Goal: Task Accomplishment & Management: Use online tool/utility

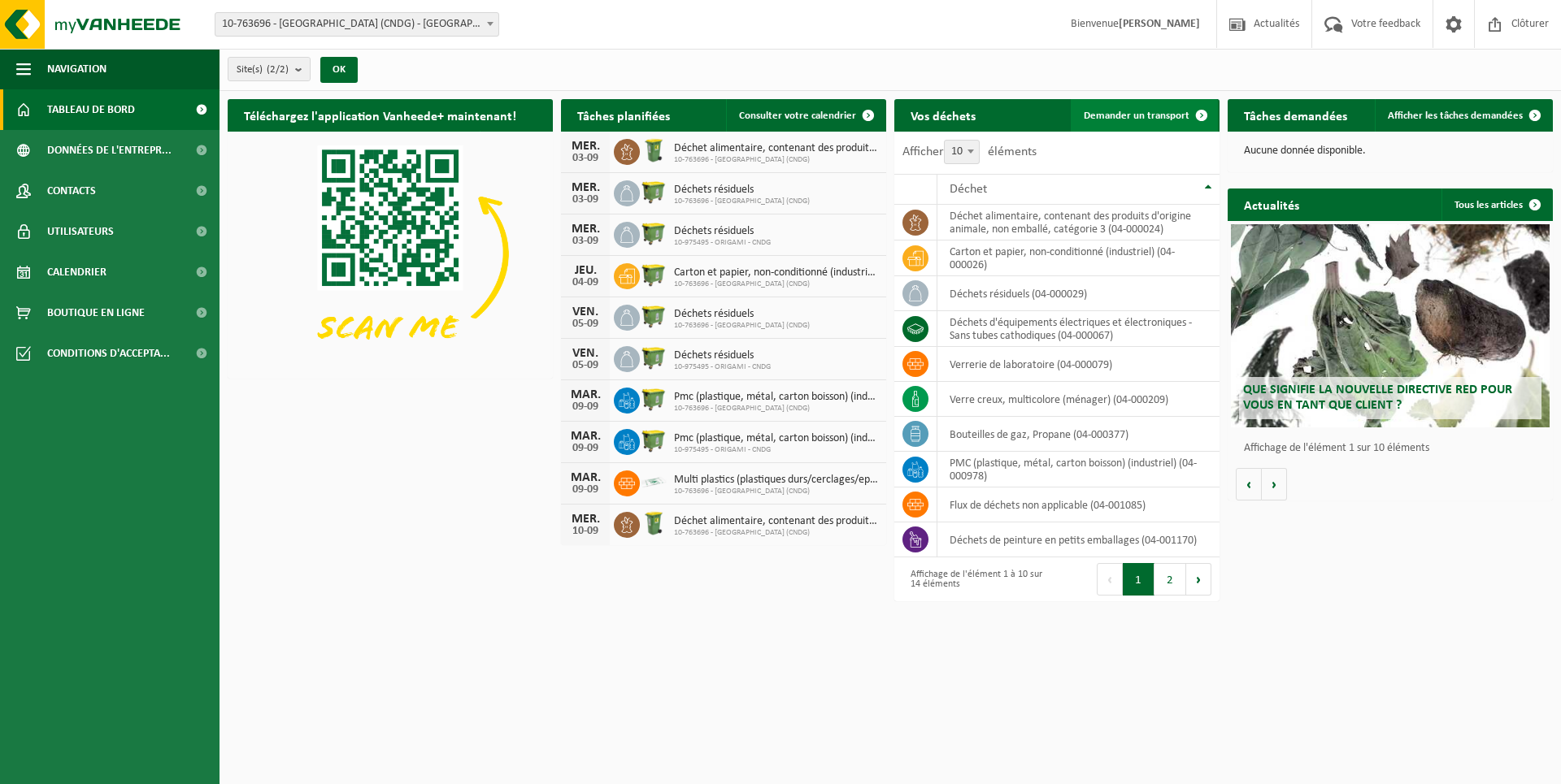
click at [1123, 108] on link "Demander un transport" at bounding box center [1145, 114] width 148 height 32
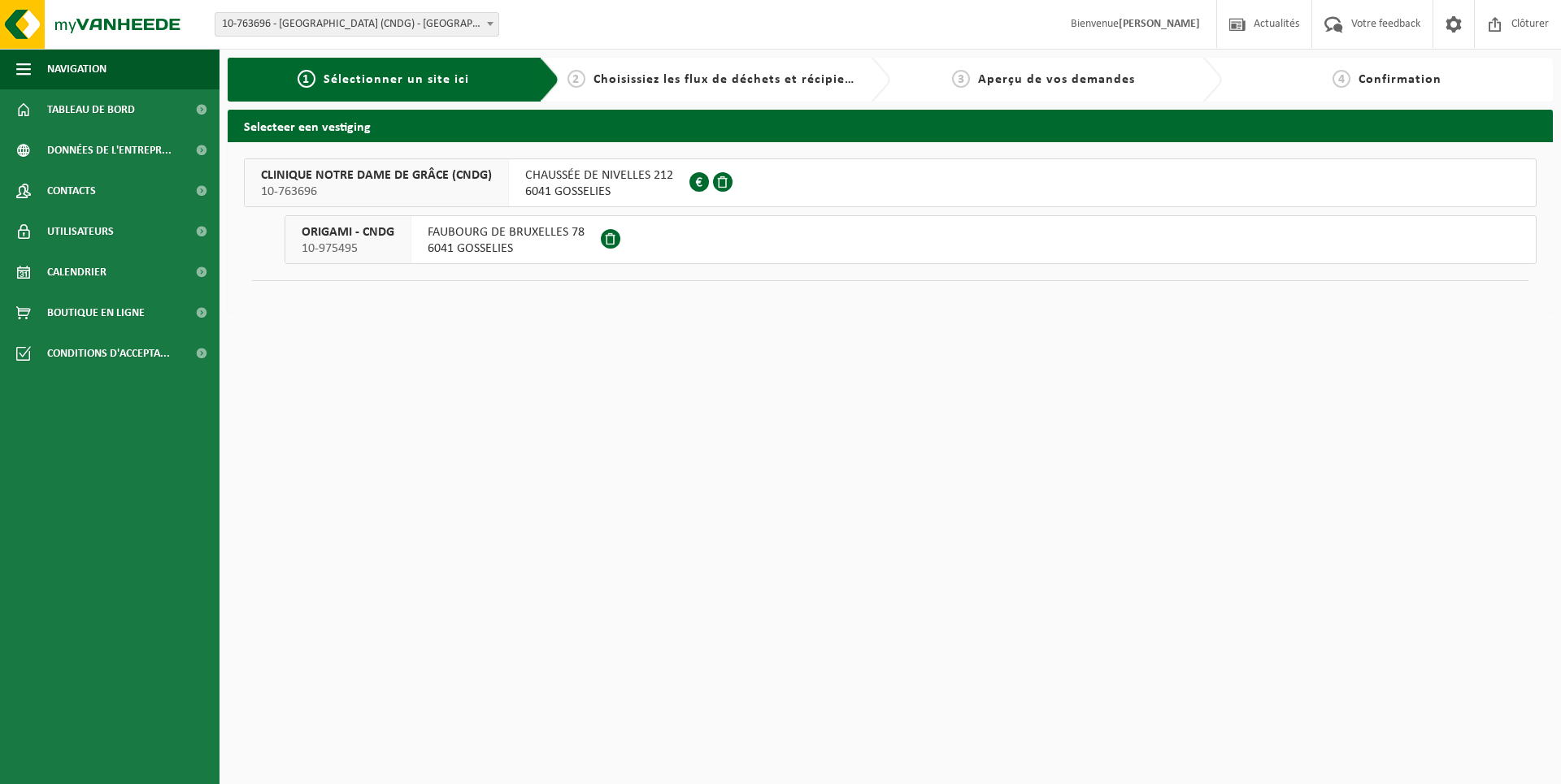
click at [522, 239] on span "FAUBOURG DE BRUXELLES 78" at bounding box center [506, 232] width 157 height 16
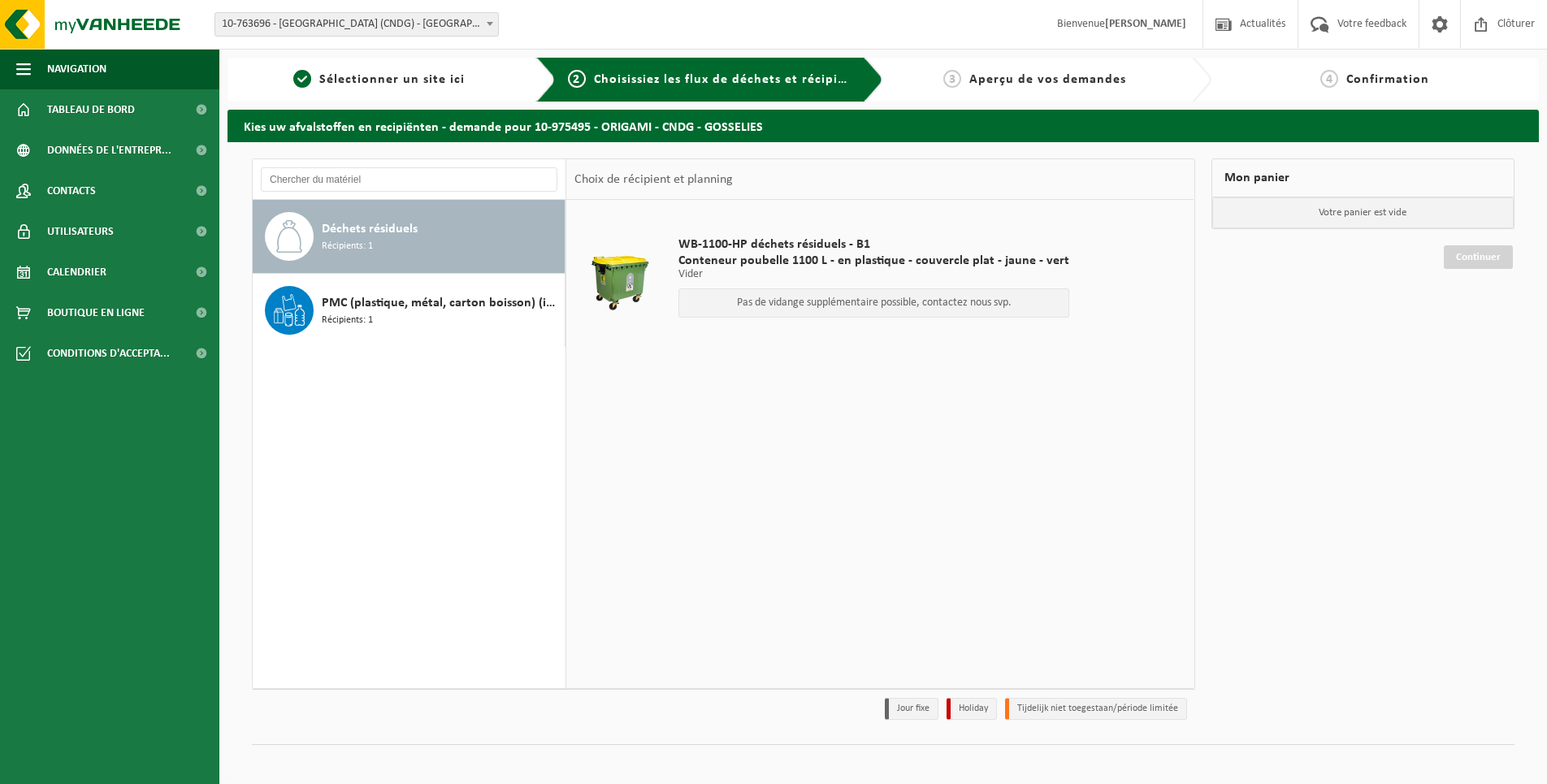
click at [1098, 78] on span "Aperçu de vos demandes" at bounding box center [1048, 79] width 157 height 13
click at [115, 112] on span "Tableau de bord" at bounding box center [91, 110] width 87 height 41
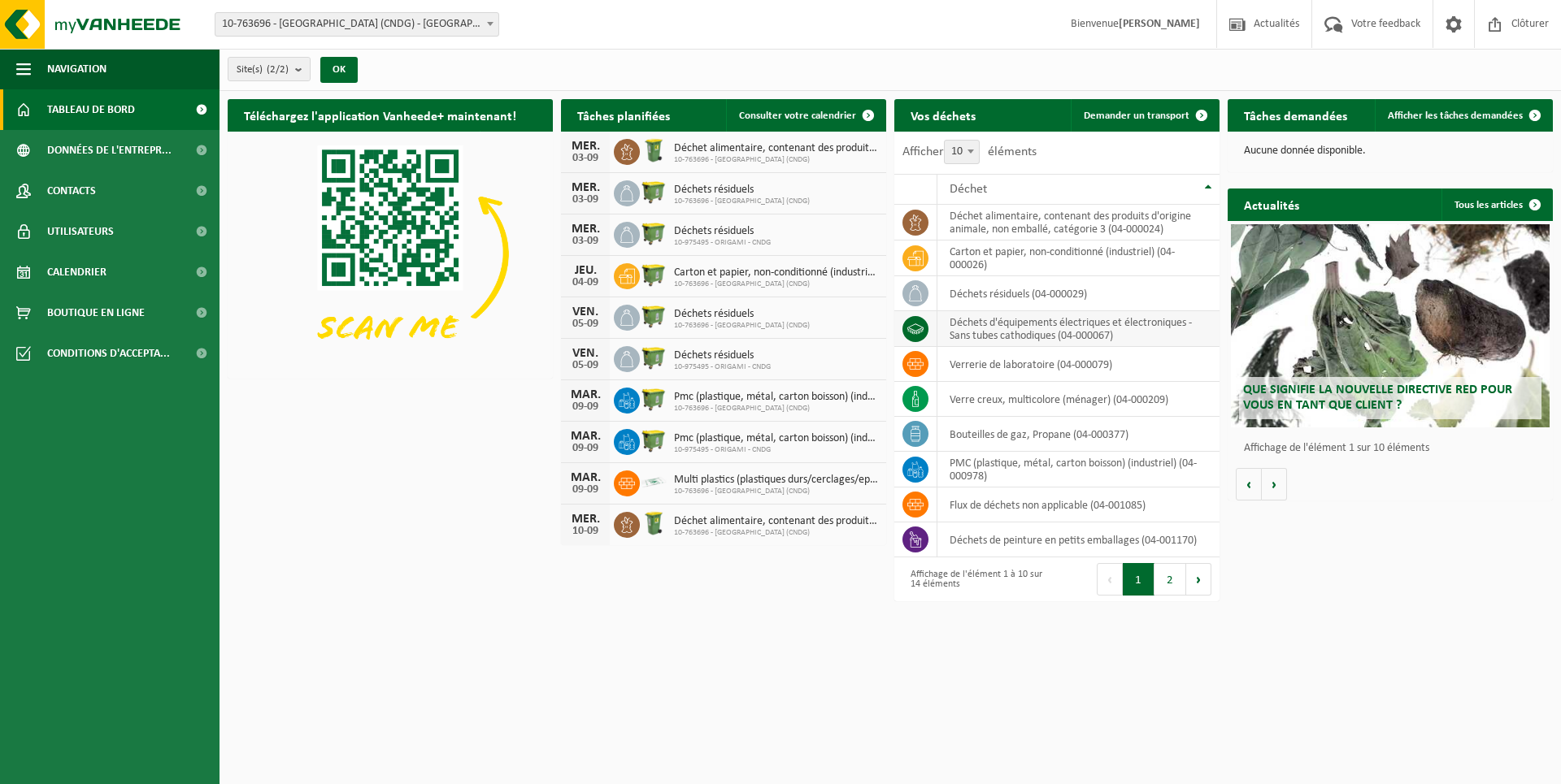
click at [1073, 324] on td "déchets d'équipements électriques et électroniques - Sans tubes cathodiques (04…" at bounding box center [1079, 329] width 282 height 36
click at [1134, 322] on td "déchets d'équipements électriques et électroniques - Sans tubes cathodiques (04…" at bounding box center [1079, 329] width 282 height 36
click at [1138, 580] on button "1" at bounding box center [1139, 578] width 32 height 32
click at [1090, 327] on td "déchets d'équipements électriques et électroniques - Sans tubes cathodiques (04…" at bounding box center [1079, 329] width 282 height 36
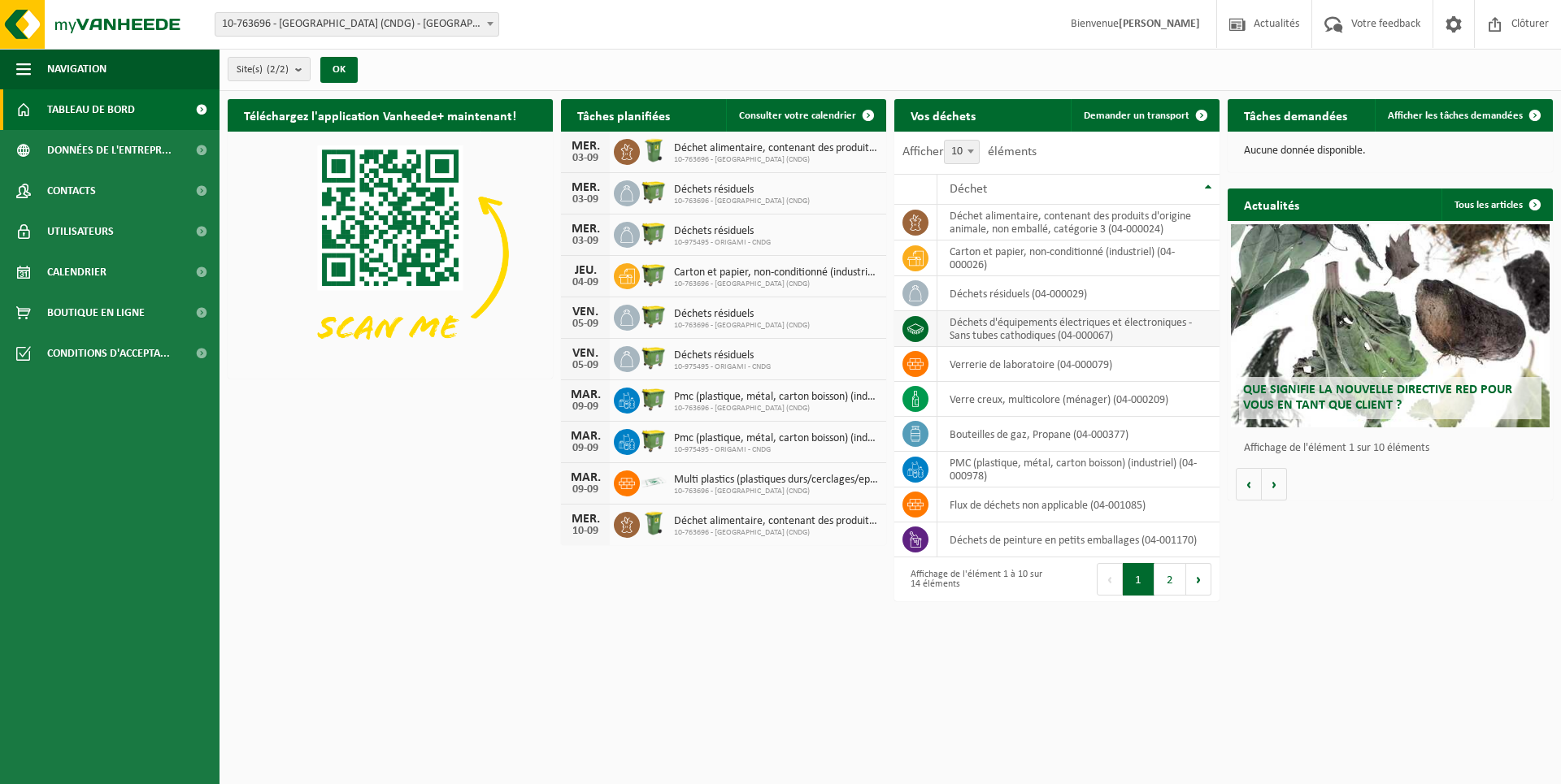
click at [1047, 329] on td "déchets d'équipements électriques et électroniques - Sans tubes cathodiques (04…" at bounding box center [1079, 329] width 282 height 36
click at [968, 150] on span at bounding box center [971, 151] width 17 height 21
click at [968, 141] on select "10 25 50 100" at bounding box center [972, 140] width 49 height 1
select select "25"
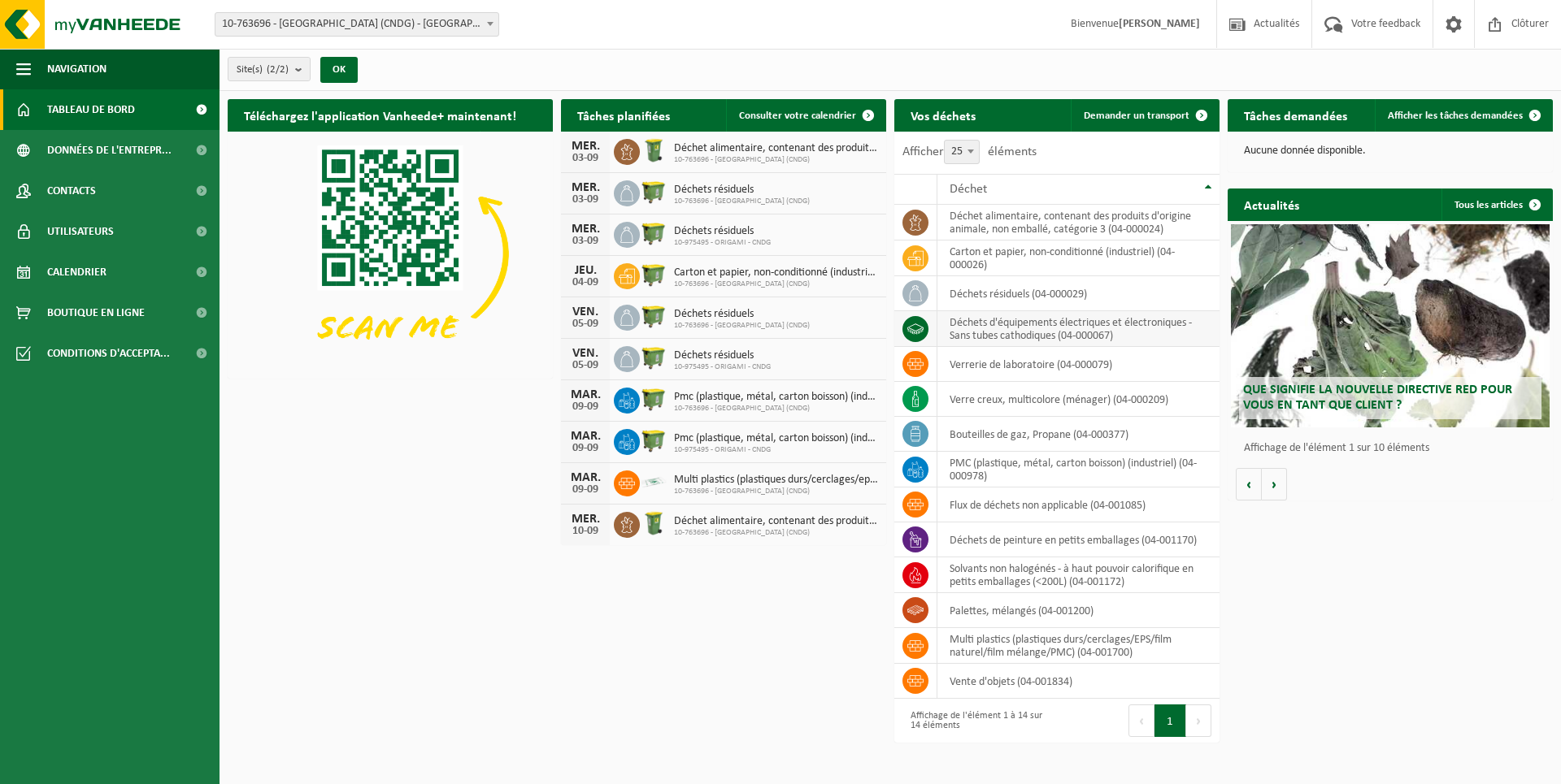
click at [1092, 332] on td "déchets d'équipements électriques et électroniques - Sans tubes cathodiques (04…" at bounding box center [1079, 329] width 282 height 36
drag, startPoint x: 1021, startPoint y: 329, endPoint x: 922, endPoint y: 317, distance: 99.7
click at [922, 317] on tr "déchets d'équipements électriques et électroniques - Sans tubes cathodiques (04…" at bounding box center [1056, 329] width 325 height 36
copy td "déchets d'équipements électriques et électroniques - Sans tubes cathodiques (04…"
click at [1123, 113] on span "Demander un transport" at bounding box center [1136, 115] width 106 height 11
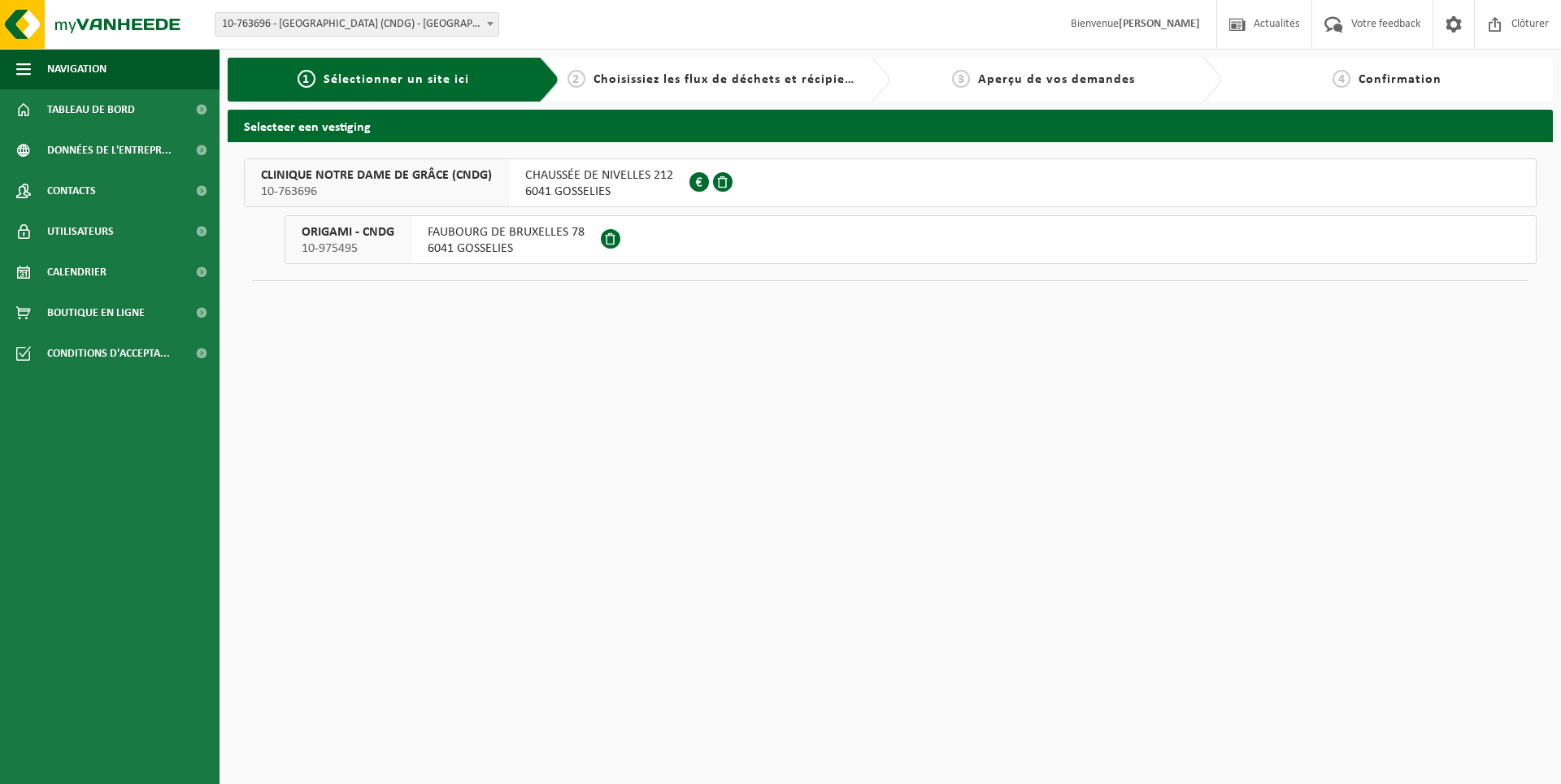
click at [513, 231] on span "FAUBOURG DE BRUXELLES 78" at bounding box center [506, 232] width 157 height 16
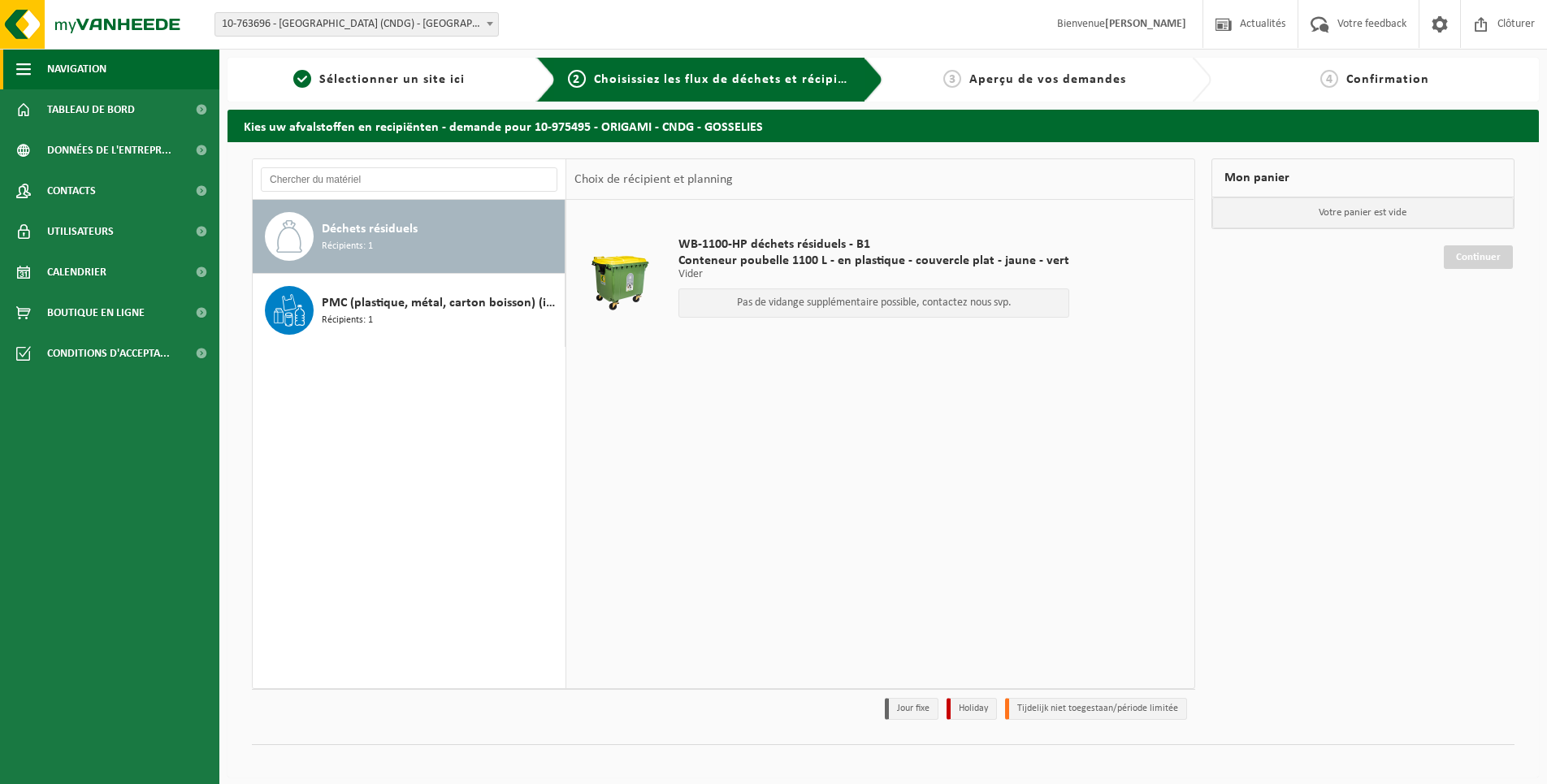
click at [94, 64] on span "Navigation" at bounding box center [77, 69] width 59 height 41
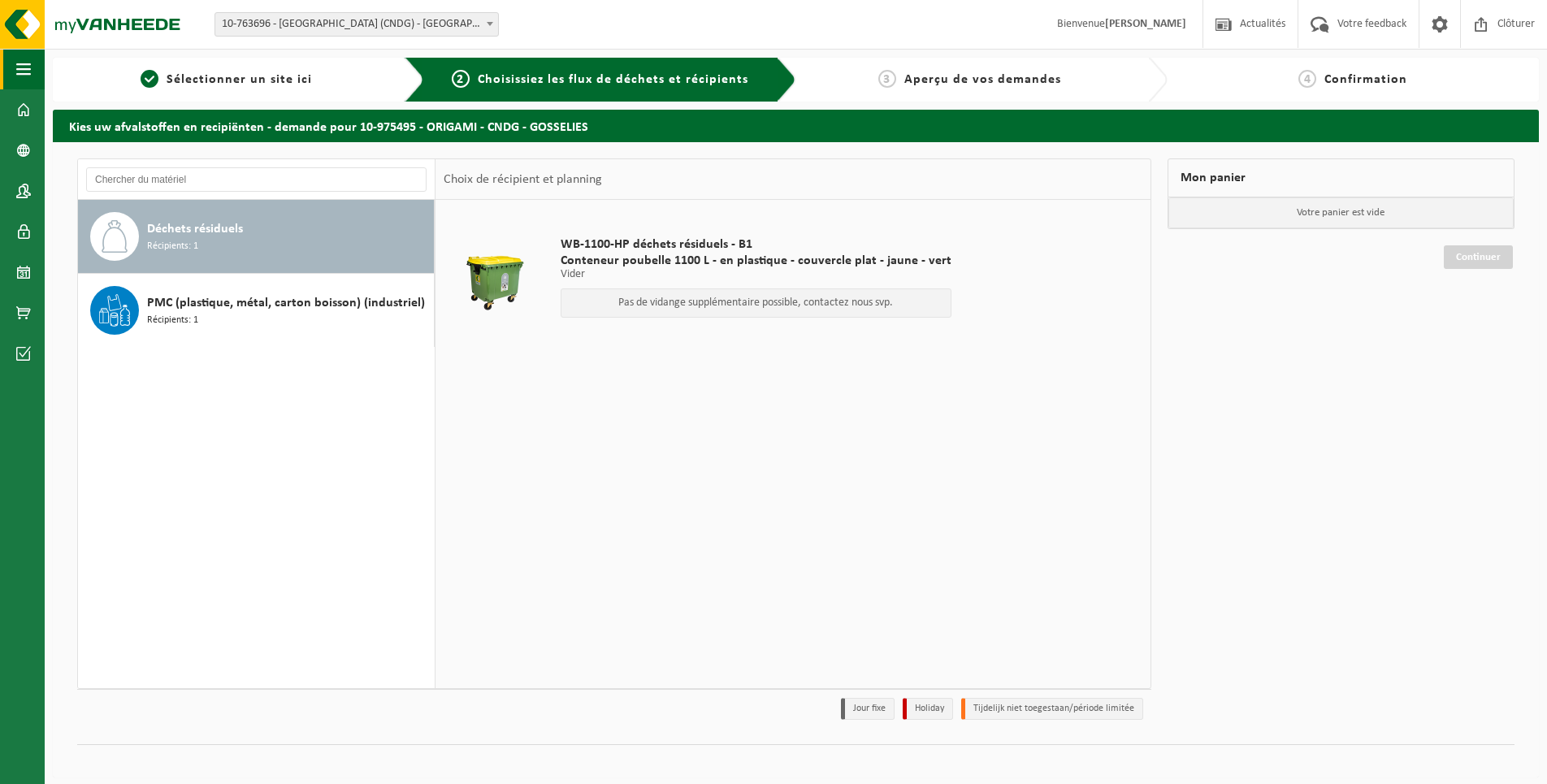
click at [18, 74] on span "button" at bounding box center [23, 69] width 15 height 41
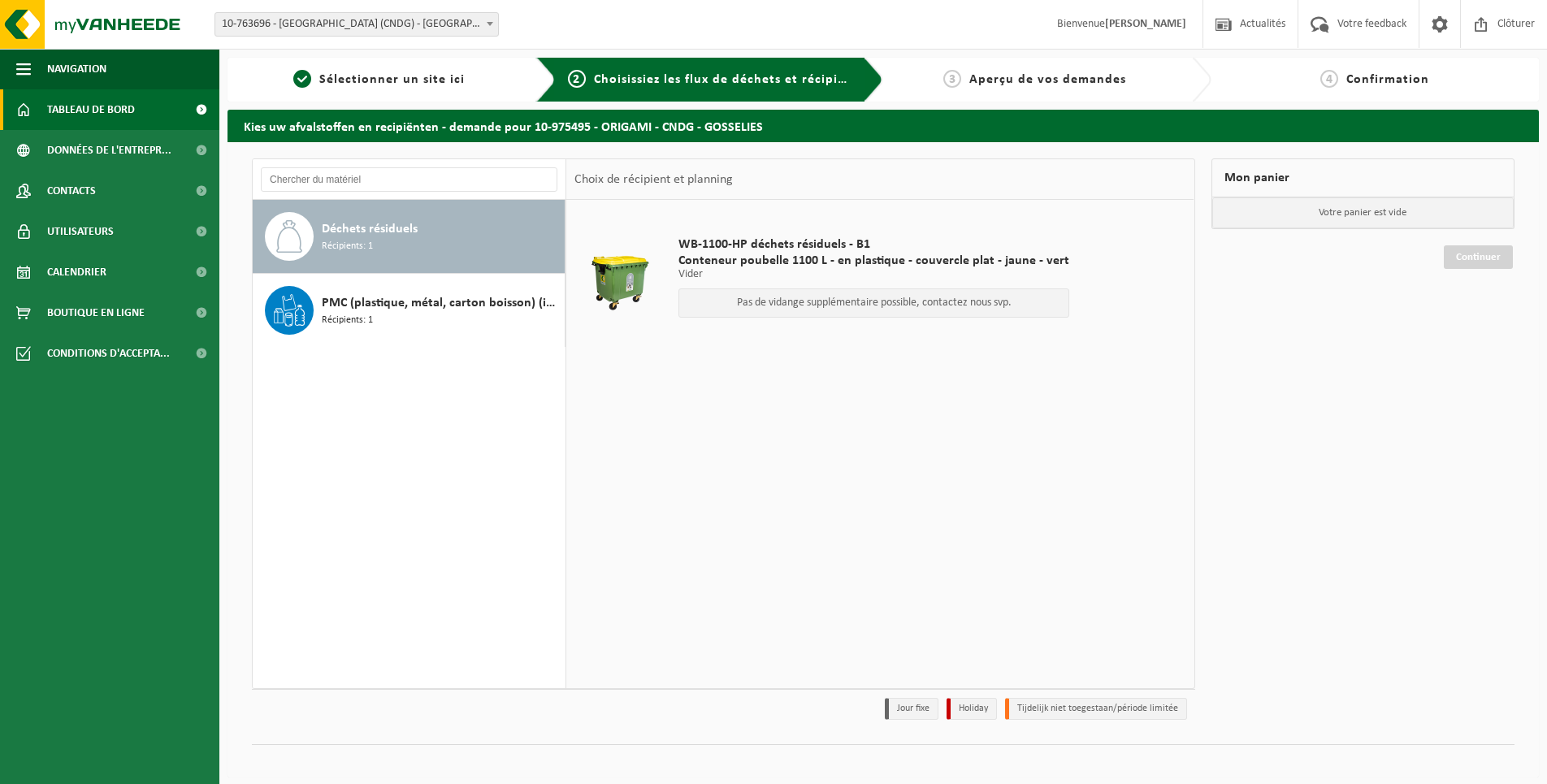
click at [133, 108] on span "Tableau de bord" at bounding box center [91, 110] width 87 height 41
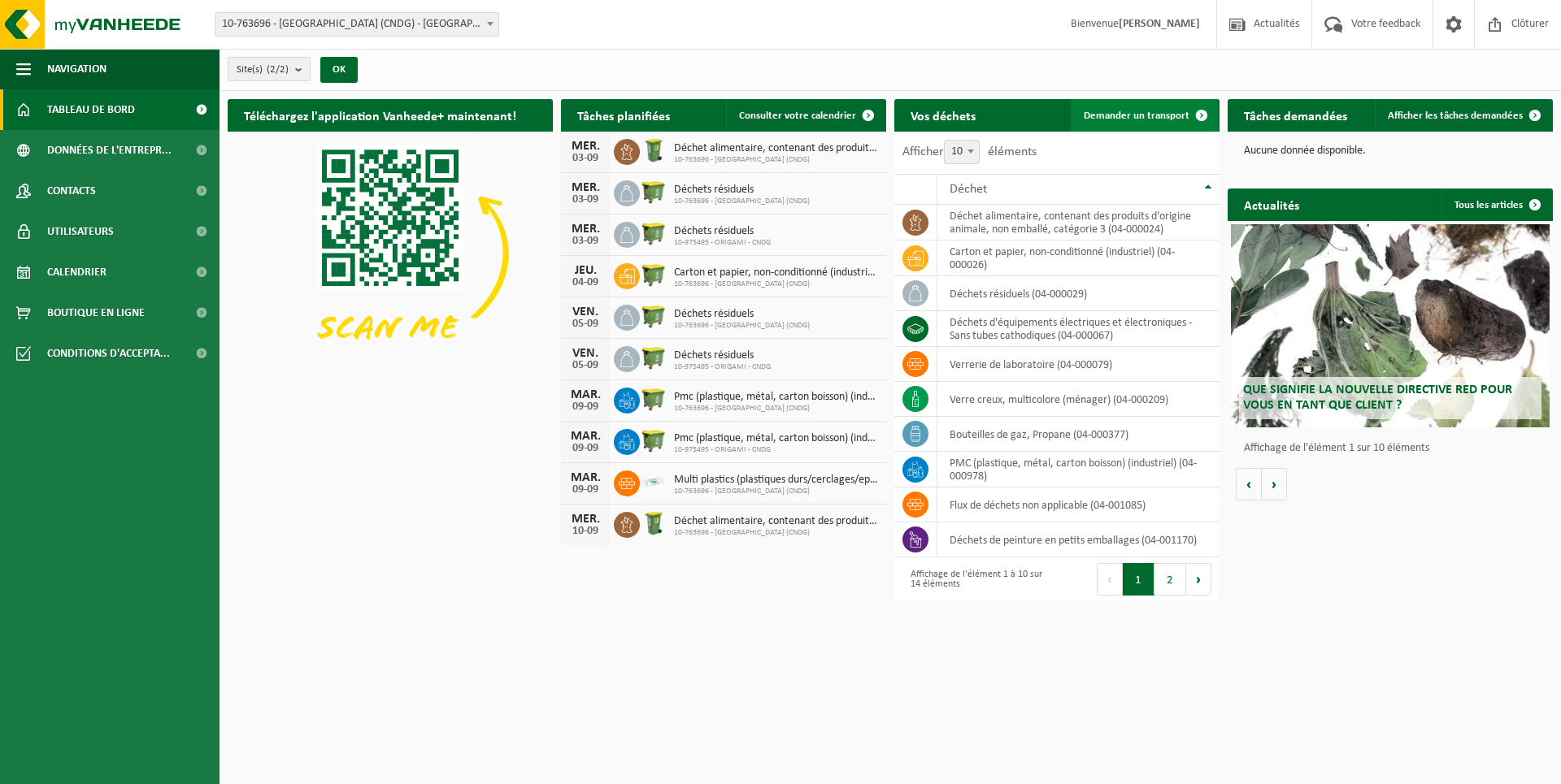
click at [1167, 113] on span "Demander un transport" at bounding box center [1136, 115] width 106 height 11
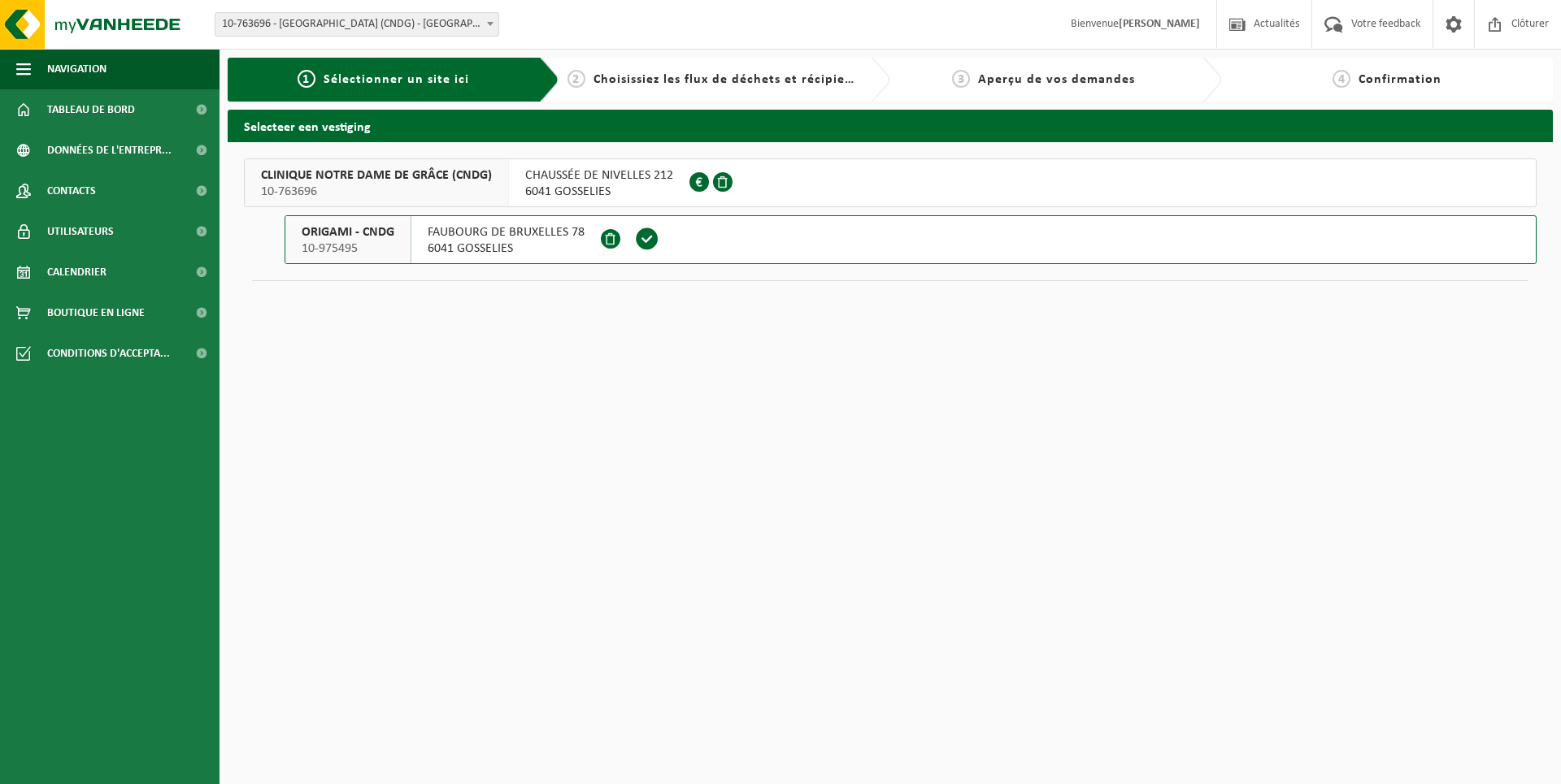
click at [595, 182] on span "CHAUSSÉE DE NIVELLES 212" at bounding box center [599, 176] width 148 height 16
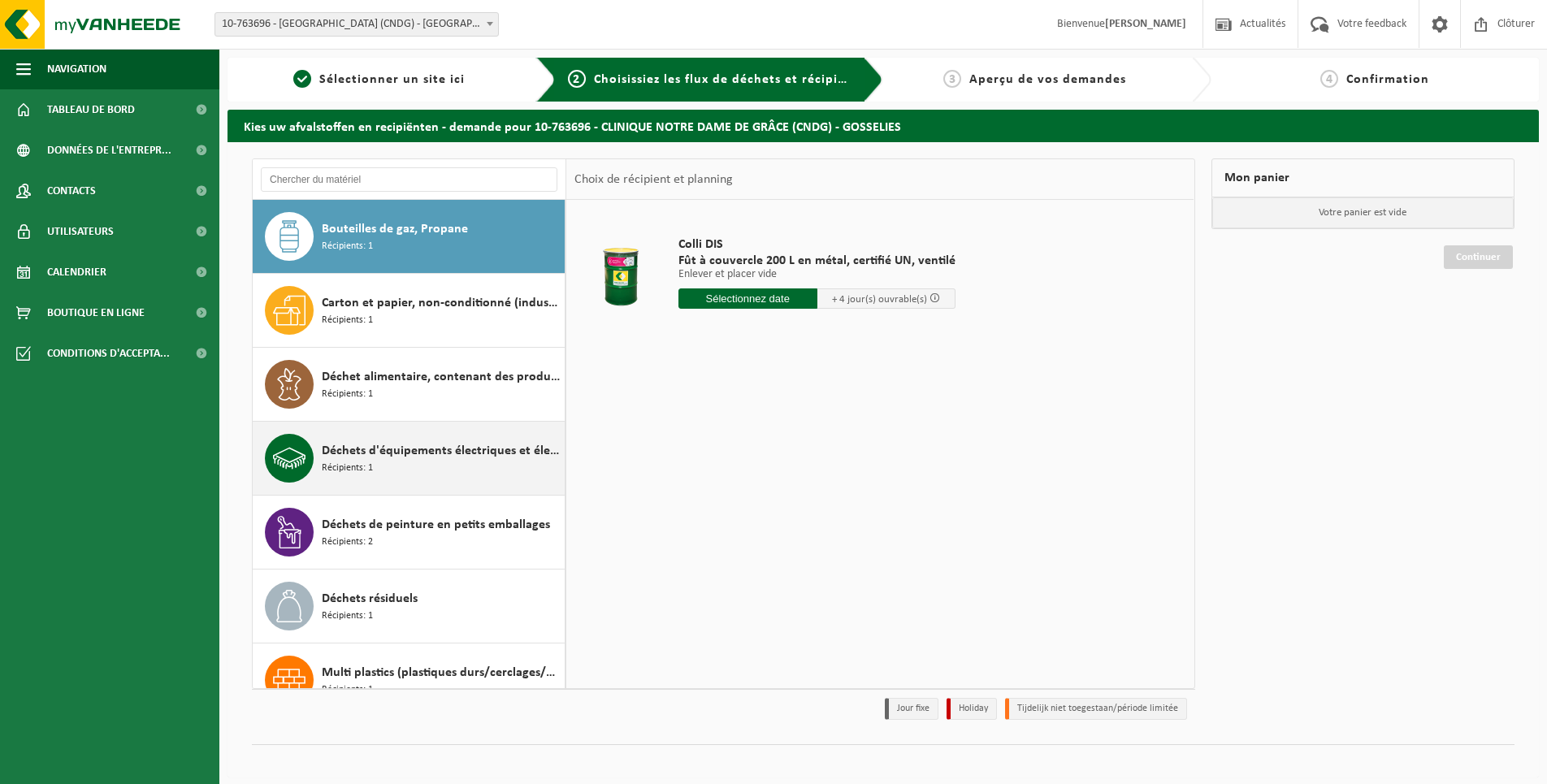
click at [411, 452] on span "Déchets d'équipements électriques et électroniques - Sans tubes cathodiques" at bounding box center [442, 451] width 239 height 19
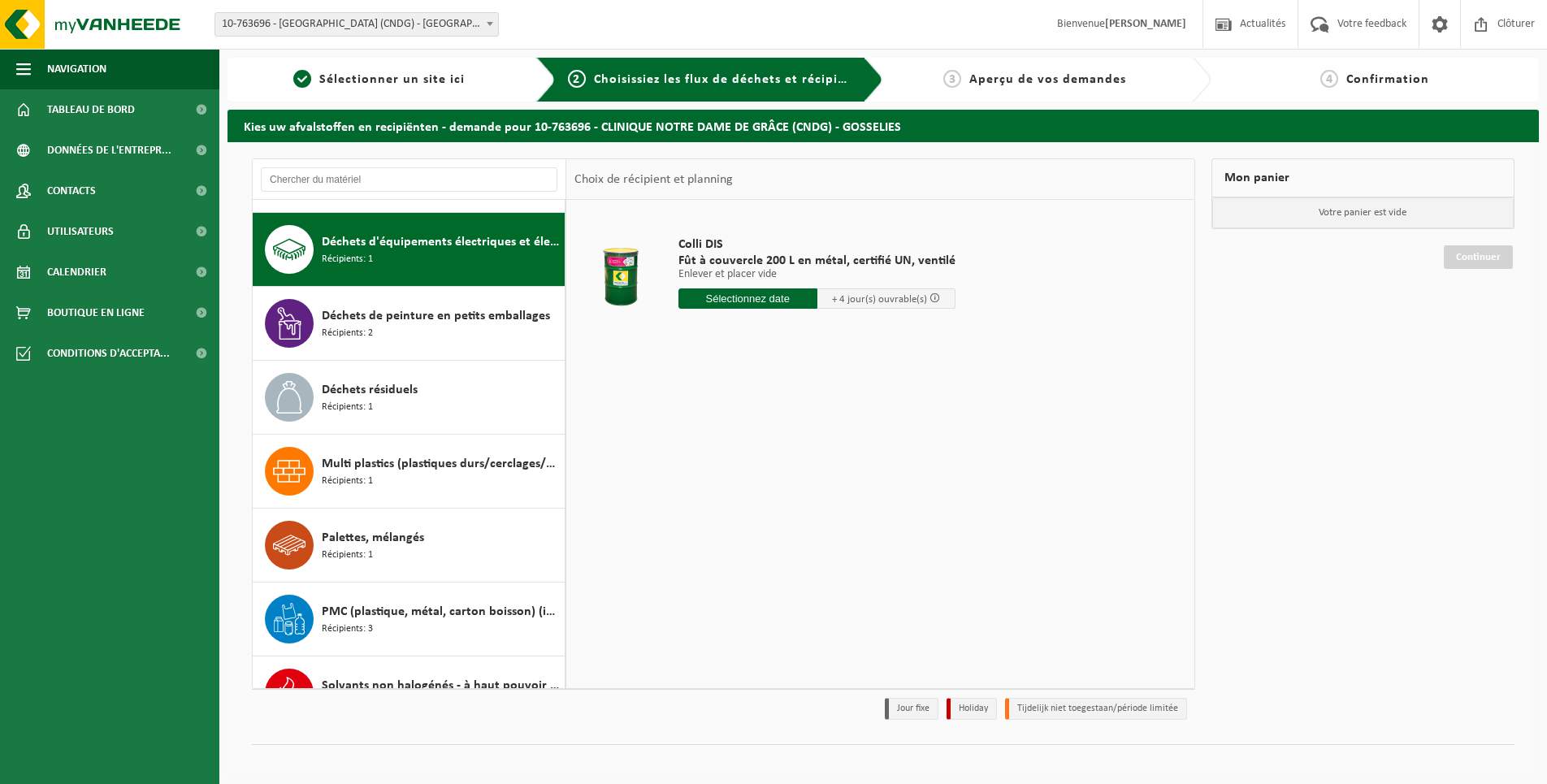
scroll to position [222, 0]
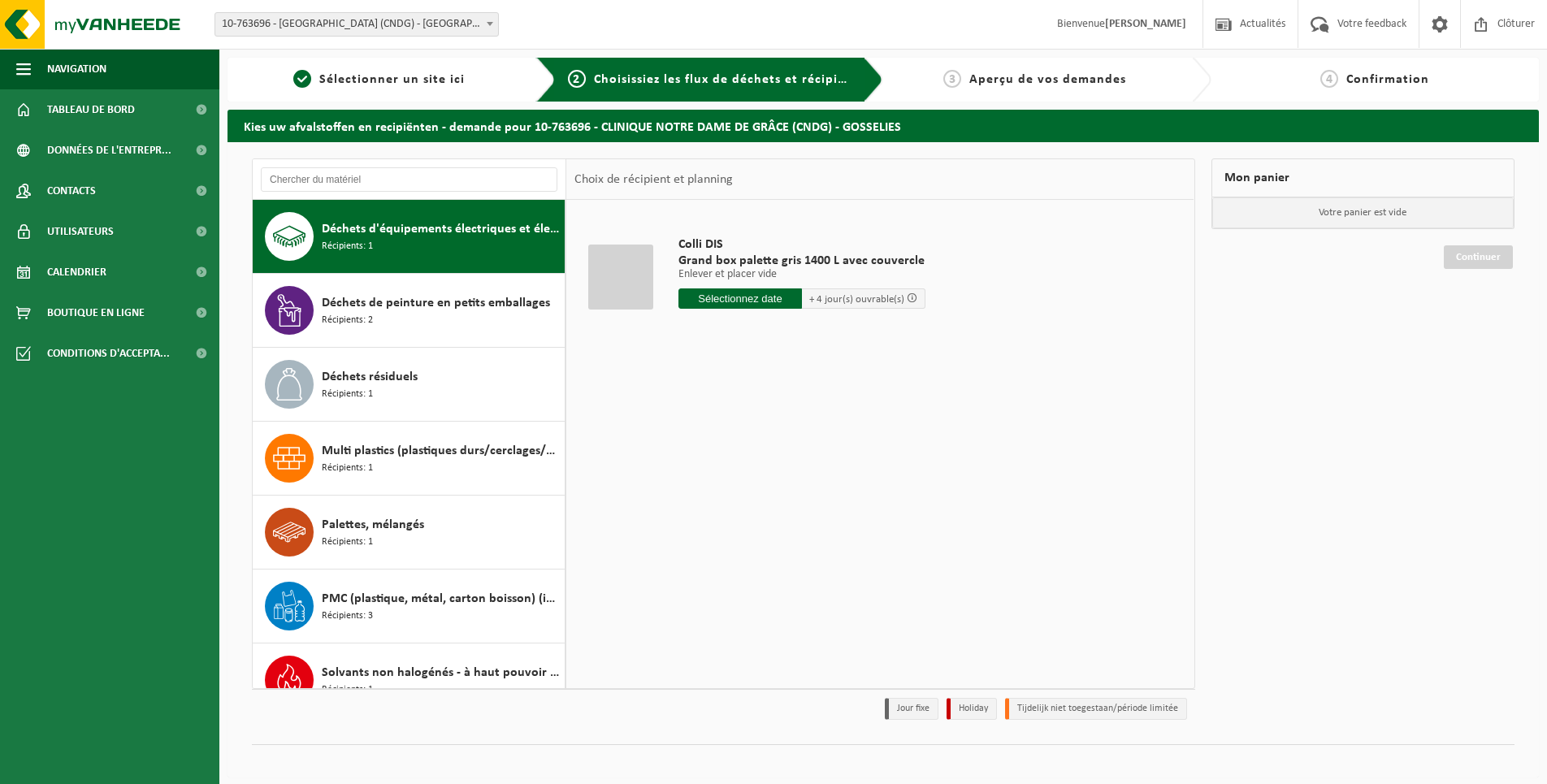
click at [749, 298] on input "text" at bounding box center [740, 298] width 123 height 20
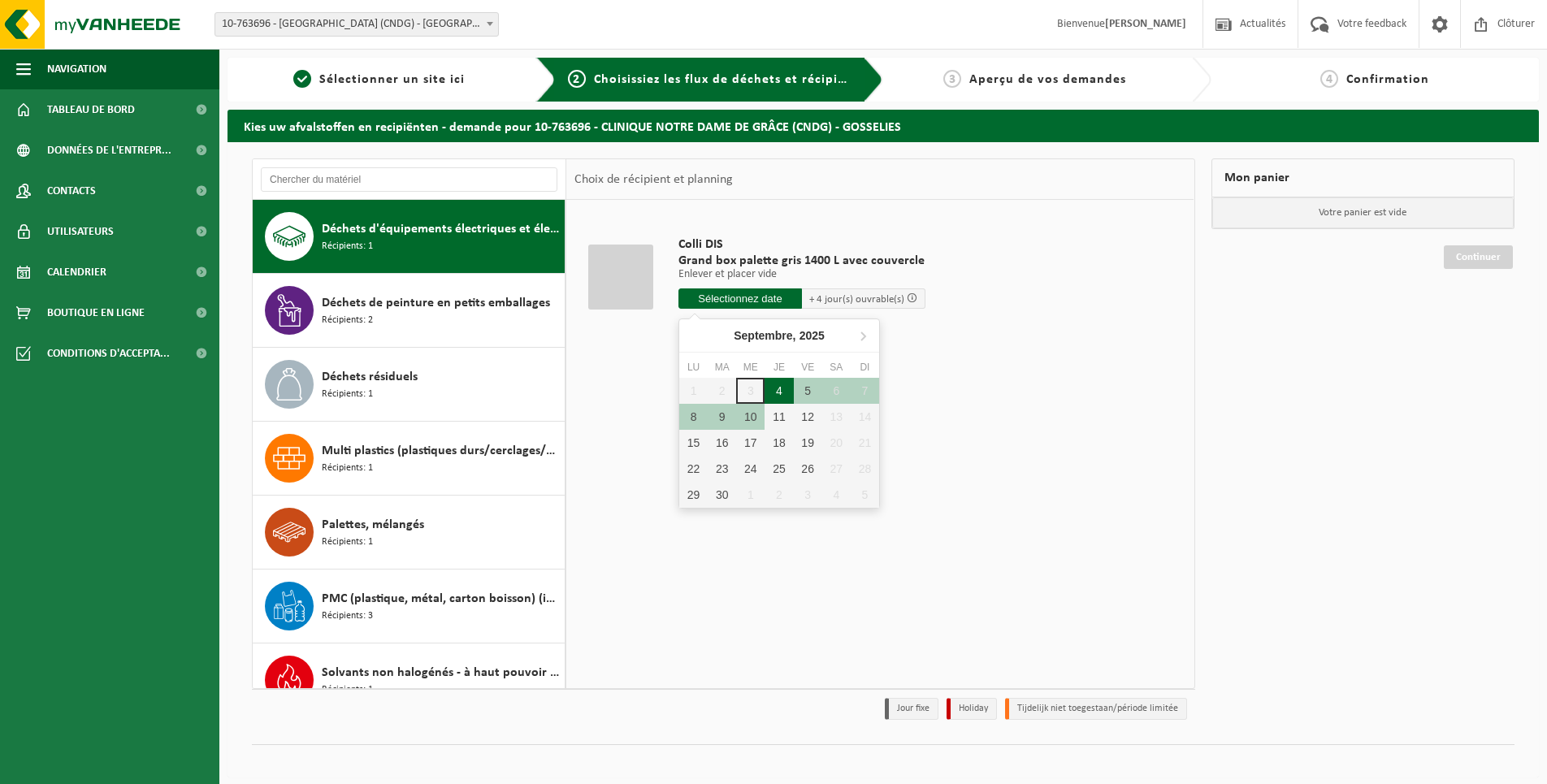
click at [780, 388] on div "4" at bounding box center [778, 390] width 28 height 26
type input "à partir de 2025-09-04"
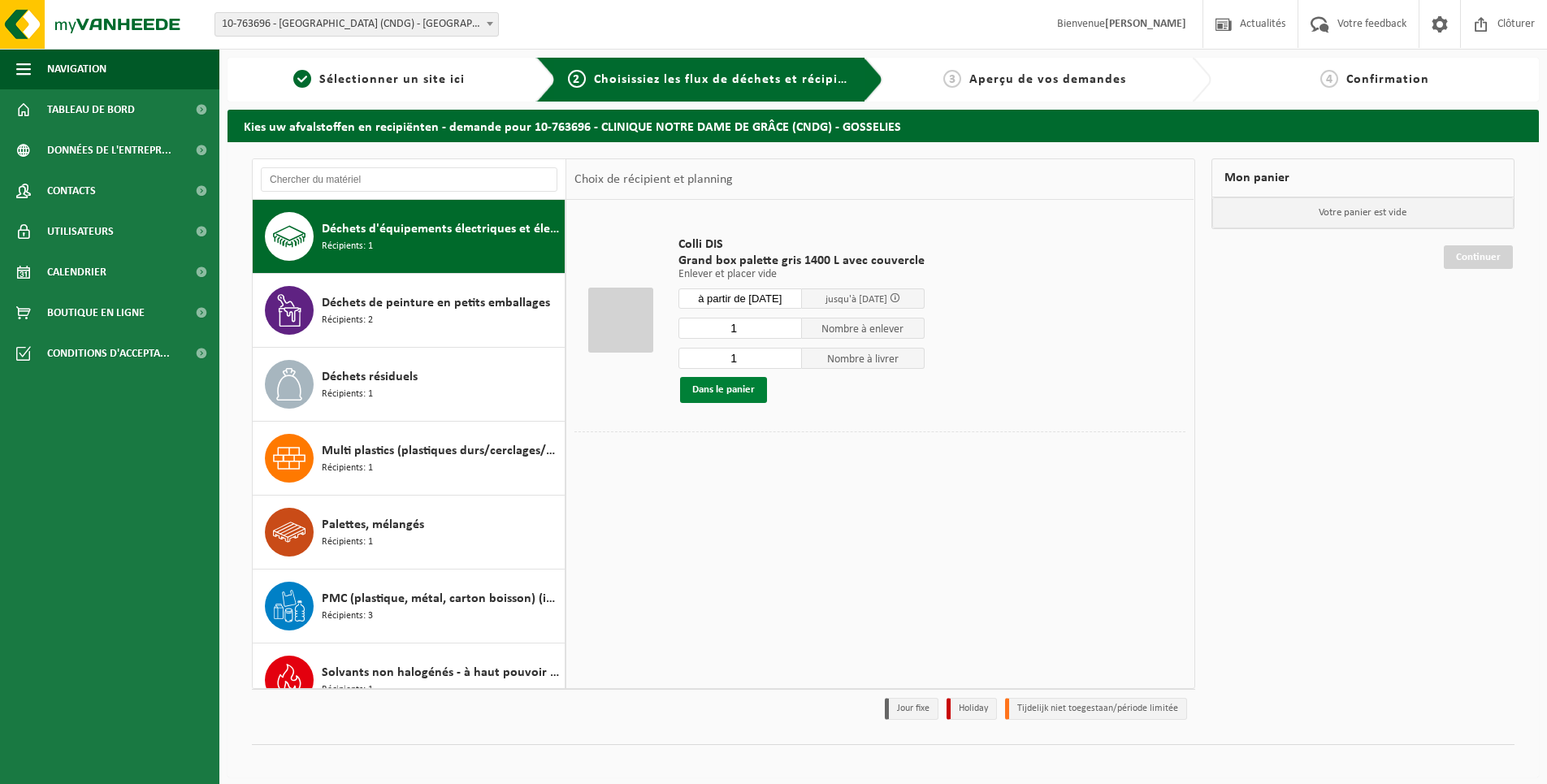
click at [740, 388] on button "Dans le panier" at bounding box center [724, 390] width 87 height 26
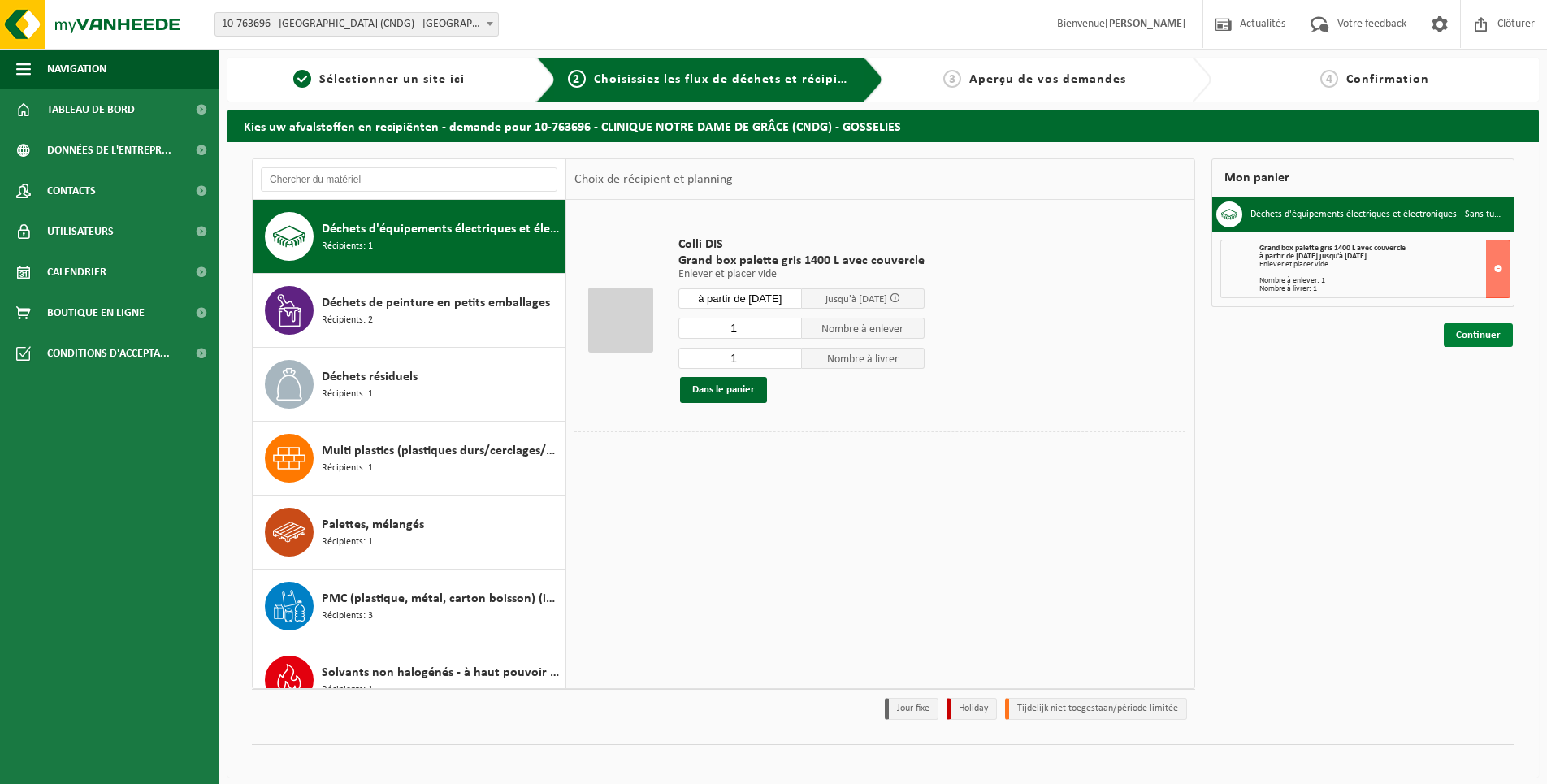
click at [1478, 338] on link "Continuer" at bounding box center [1478, 335] width 69 height 23
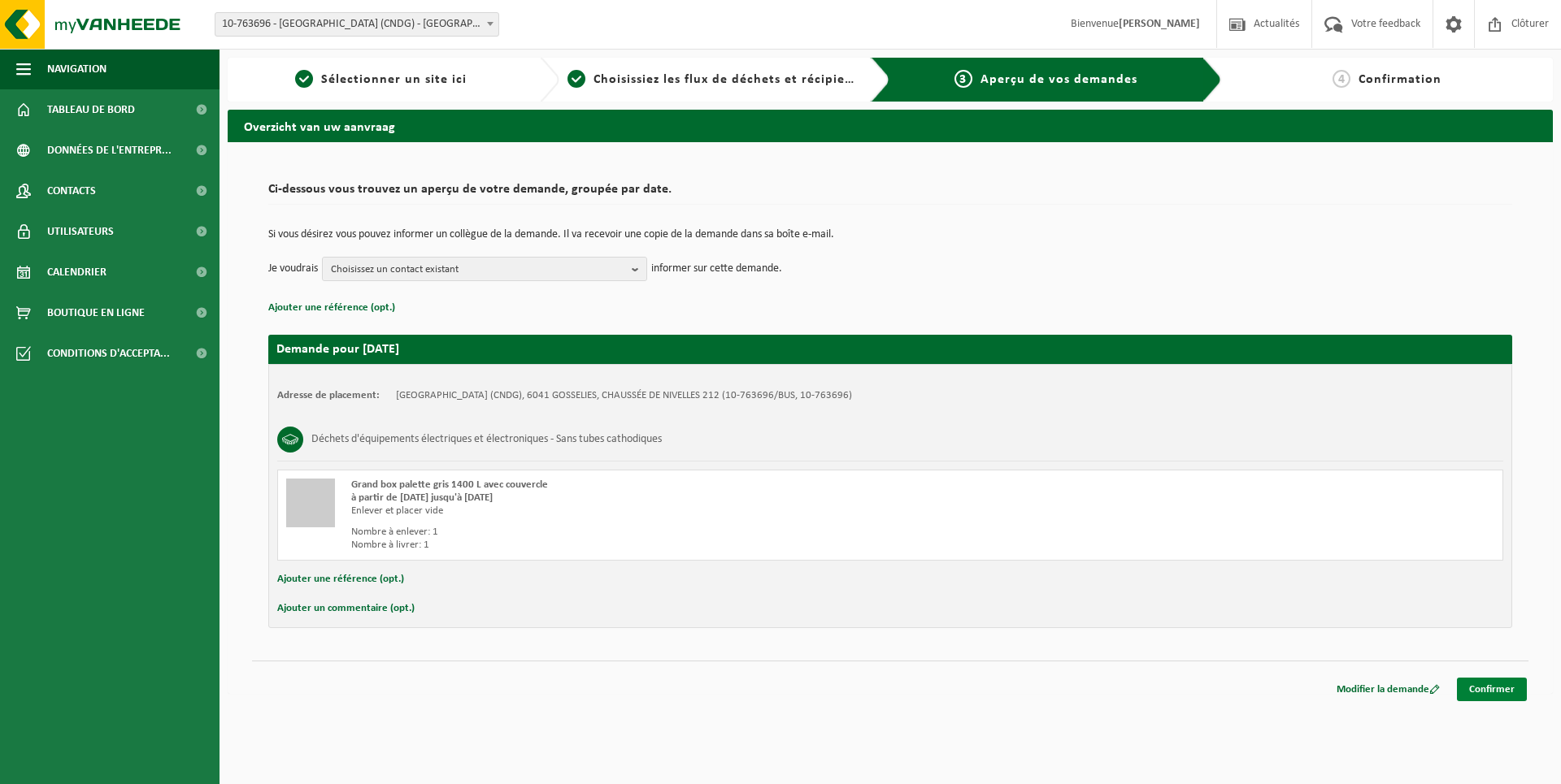
click at [1502, 686] on link "Confirmer" at bounding box center [1492, 689] width 70 height 23
